Goal: Task Accomplishment & Management: Manage account settings

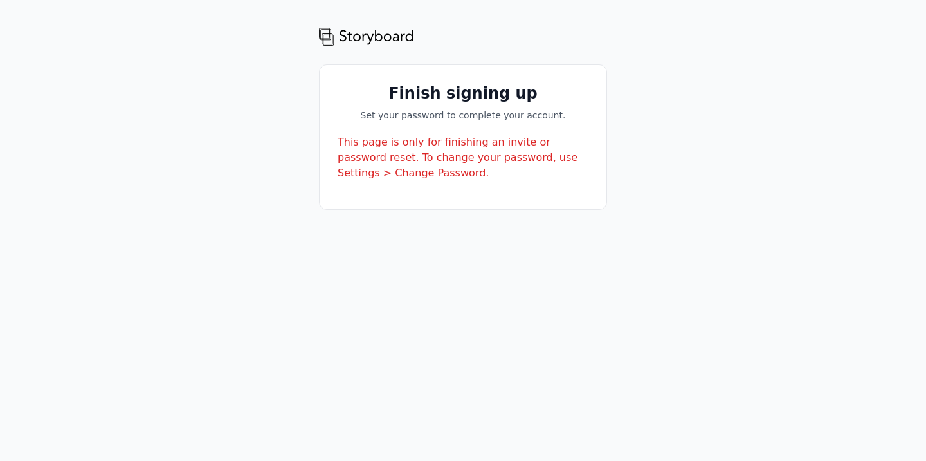
click at [426, 100] on h1 "Finish signing up" at bounding box center [463, 93] width 251 height 21
click at [377, 32] on img at bounding box center [366, 36] width 95 height 21
click at [324, 36] on img at bounding box center [366, 36] width 95 height 21
click at [428, 106] on div "Finish signing up Set your password to complete your account." at bounding box center [463, 102] width 251 height 39
click at [430, 122] on div "Finish signing up Set your password to complete your account. This page is only…" at bounding box center [463, 137] width 287 height 144
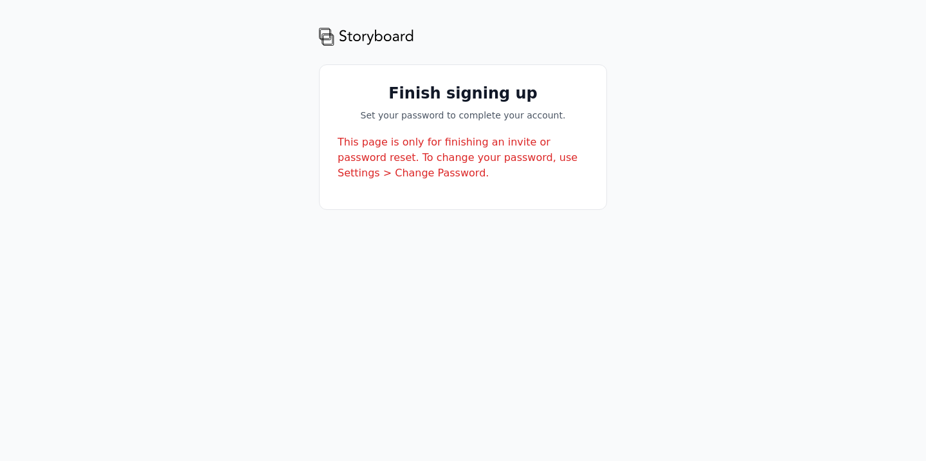
click at [400, 153] on div "This page is only for finishing an invite or password reset. To change your pas…" at bounding box center [463, 157] width 251 height 46
click at [399, 179] on div "This page is only for finishing an invite or password reset. To change your pas…" at bounding box center [463, 157] width 251 height 46
click at [423, 155] on div "This page is only for finishing an invite or password reset. To change your pas…" at bounding box center [463, 157] width 251 height 46
click at [370, 173] on div "This page is only for finishing an invite or password reset. To change your pas…" at bounding box center [463, 157] width 251 height 46
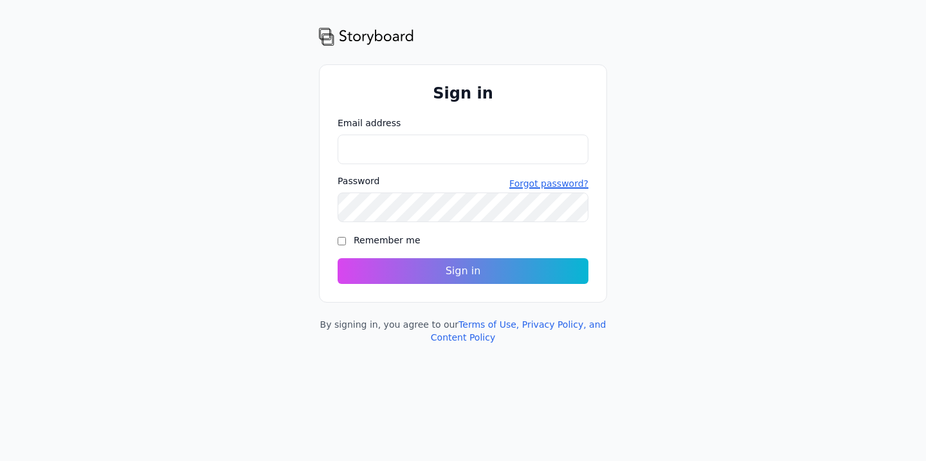
click at [547, 183] on button "Forgot password?" at bounding box center [549, 183] width 79 height 13
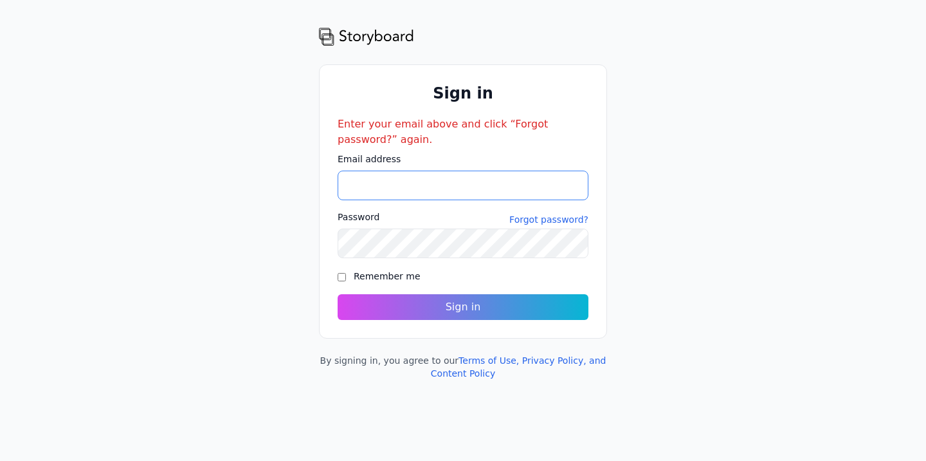
click at [536, 187] on input "Email address" at bounding box center [463, 185] width 251 height 30
type input "**********"
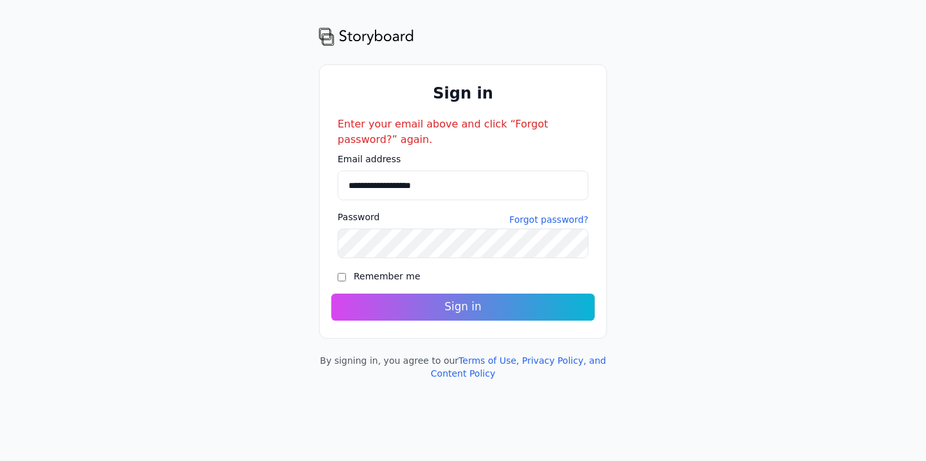
click at [529, 310] on button "Sign in" at bounding box center [463, 306] width 264 height 27
click at [545, 219] on button "Forgot password?" at bounding box center [549, 219] width 79 height 13
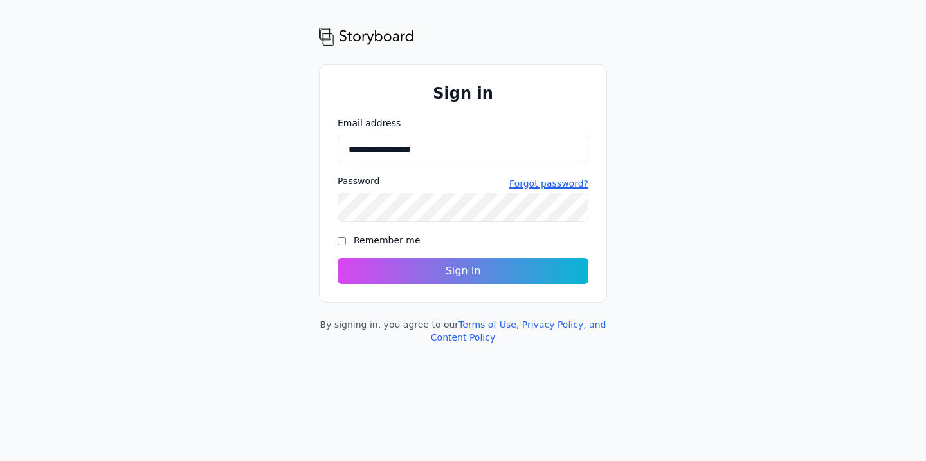
click at [546, 183] on button "Forgot password?" at bounding box center [549, 183] width 79 height 13
